Goal: Information Seeking & Learning: Learn about a topic

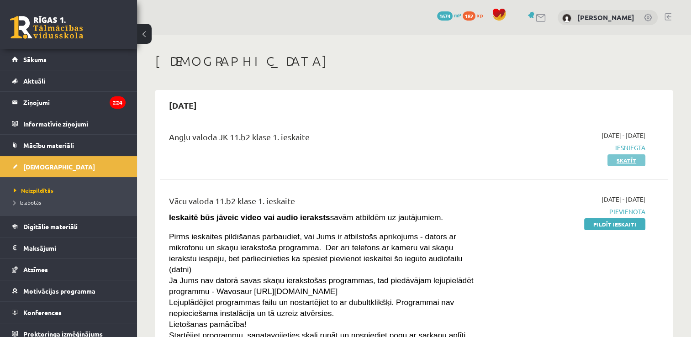
click at [623, 158] on link "Skatīt" at bounding box center [627, 160] width 38 height 12
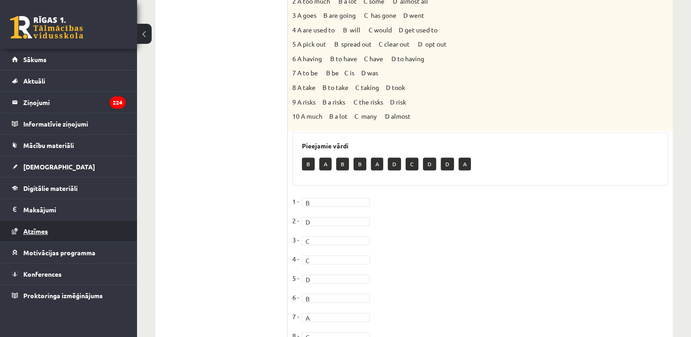
scroll to position [263, 0]
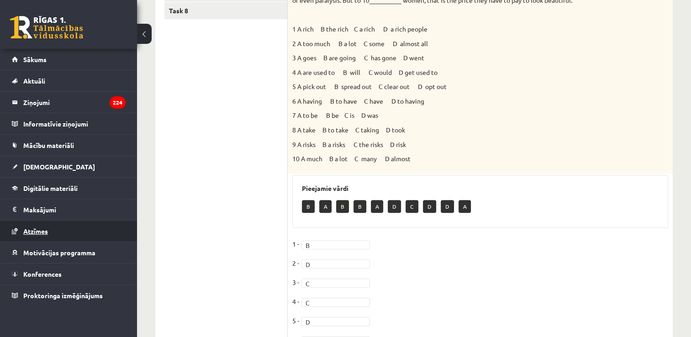
click at [23, 227] on span "Atzīmes" at bounding box center [35, 231] width 25 height 8
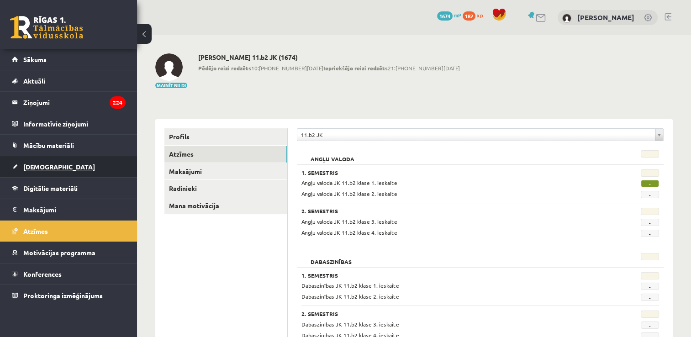
click at [34, 170] on link "[DEMOGRAPHIC_DATA]" at bounding box center [69, 166] width 114 height 21
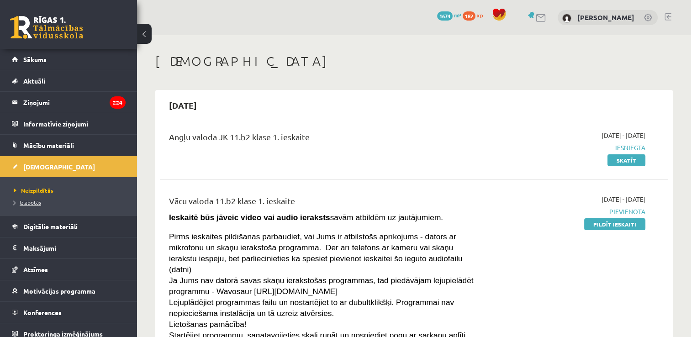
click at [35, 202] on span "Izlabotās" at bounding box center [27, 202] width 27 height 7
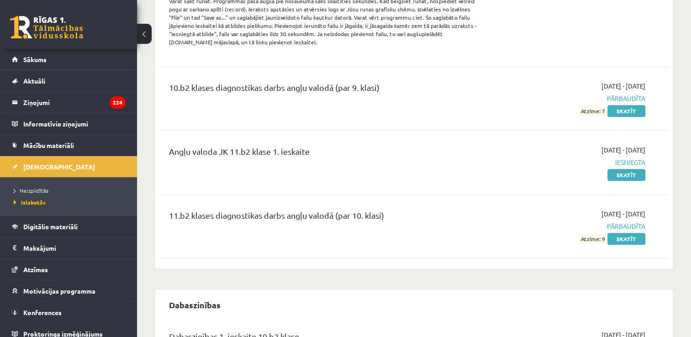
scroll to position [411, 0]
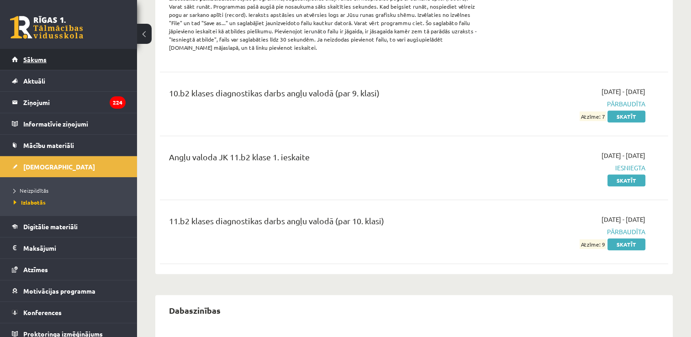
click at [27, 58] on span "Sākums" at bounding box center [34, 59] width 23 height 8
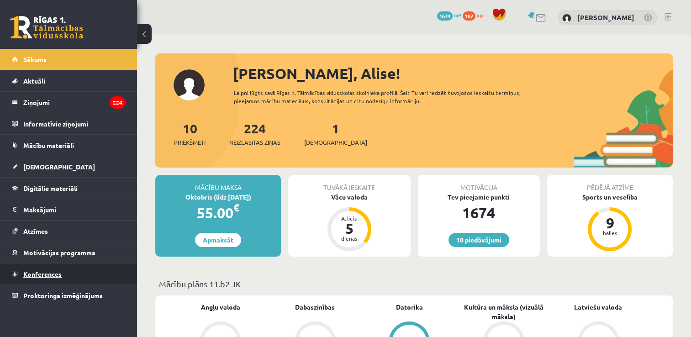
click at [46, 272] on span "Konferences" at bounding box center [42, 274] width 38 height 8
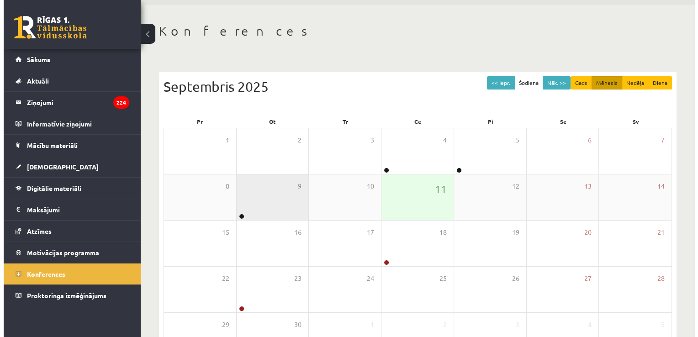
scroll to position [46, 0]
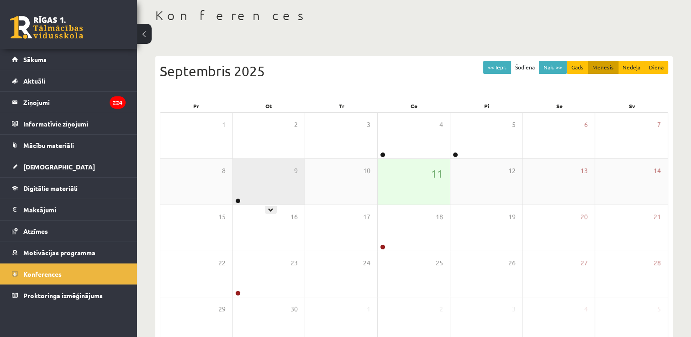
click at [279, 188] on div "9" at bounding box center [269, 182] width 72 height 46
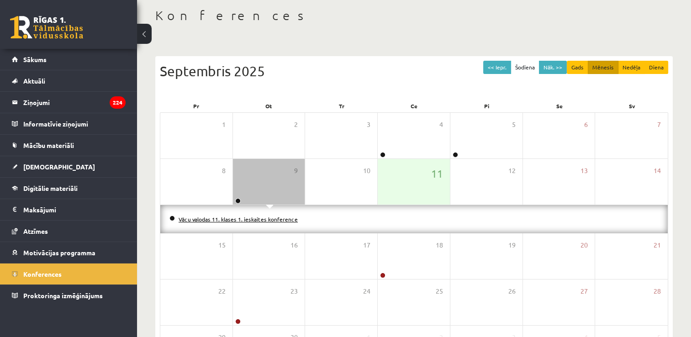
click at [259, 219] on link "Vācu valodas 11. klases 1. ieskaites konference" at bounding box center [238, 219] width 119 height 7
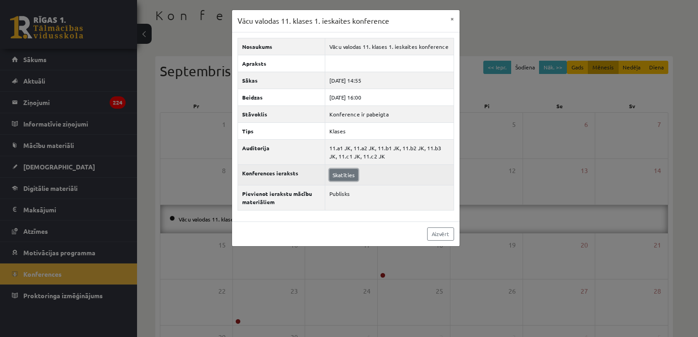
click at [343, 173] on link "Skatīties" at bounding box center [343, 175] width 29 height 12
